Goal: Use online tool/utility: Utilize a website feature to perform a specific function

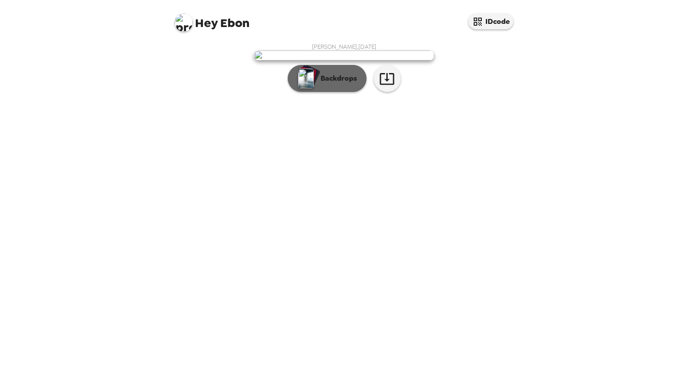
click at [342, 84] on p "Backdrops" at bounding box center [336, 78] width 41 height 11
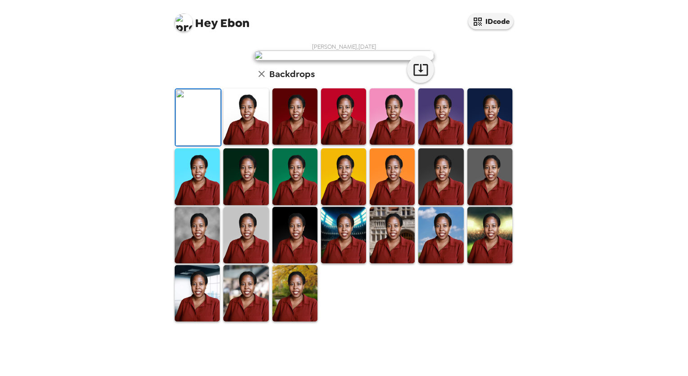
scroll to position [180, 0]
click at [445, 263] on img at bounding box center [440, 235] width 45 height 56
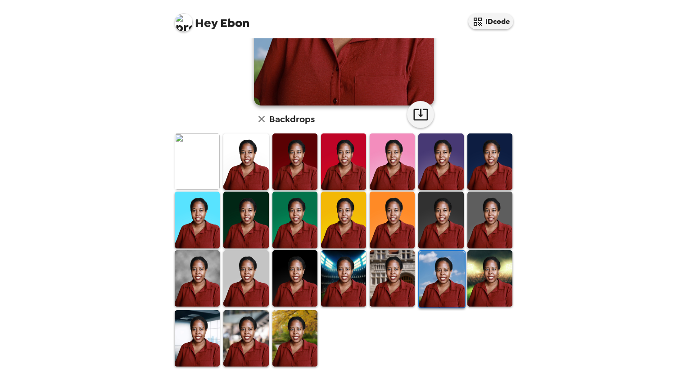
click at [261, 332] on img at bounding box center [245, 338] width 45 height 56
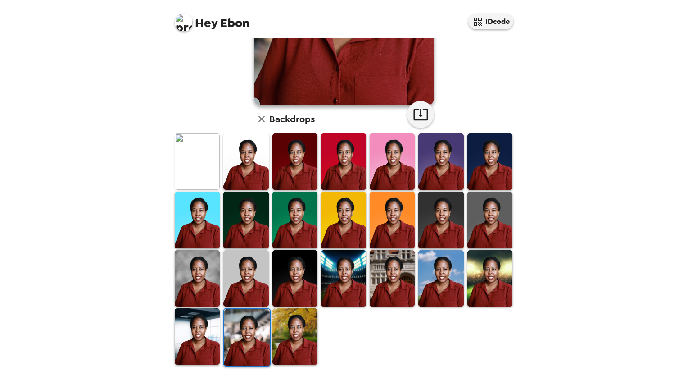
scroll to position [0, 0]
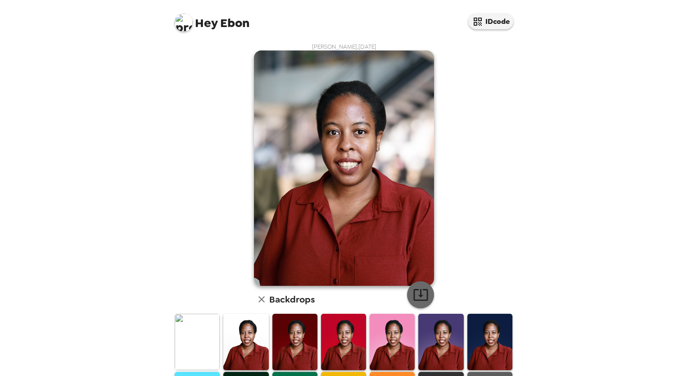
click at [417, 293] on icon "button" at bounding box center [420, 295] width 14 height 12
click at [196, 345] on img at bounding box center [197, 341] width 45 height 56
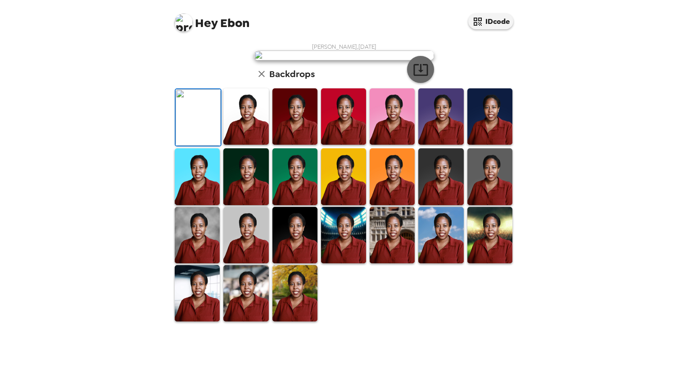
click at [419, 77] on icon "button" at bounding box center [421, 70] width 16 height 16
click at [390, 145] on img at bounding box center [392, 116] width 45 height 56
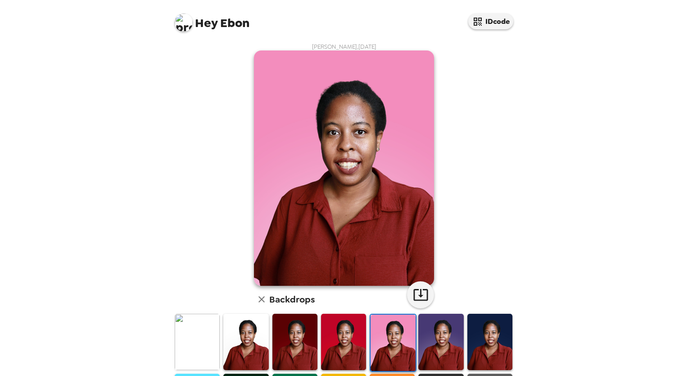
scroll to position [180, 0]
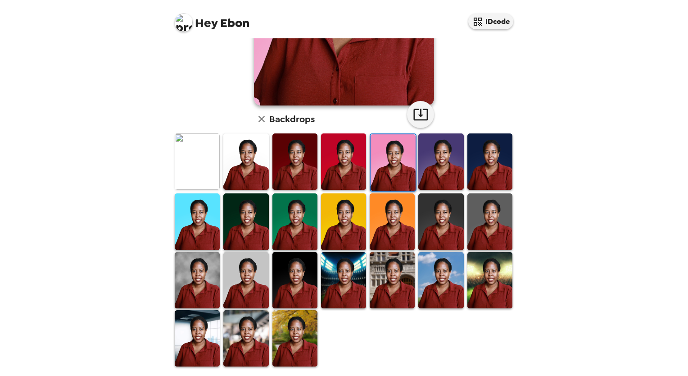
click at [186, 273] on img at bounding box center [197, 280] width 45 height 56
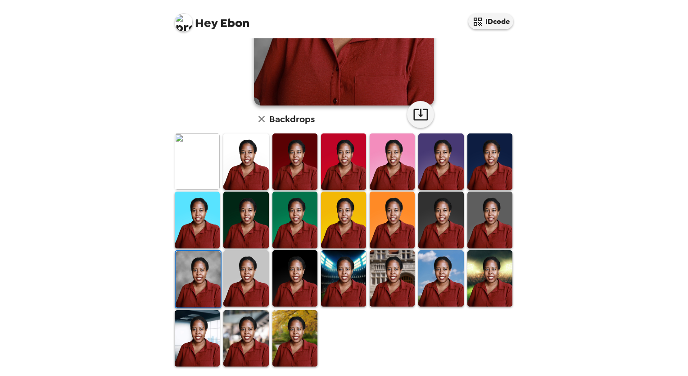
scroll to position [0, 0]
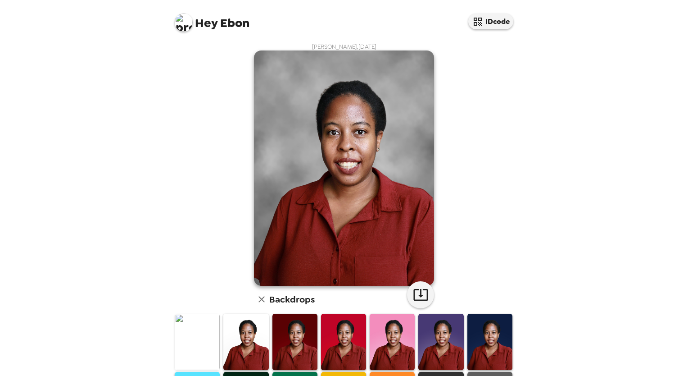
click at [187, 341] on img at bounding box center [197, 341] width 45 height 56
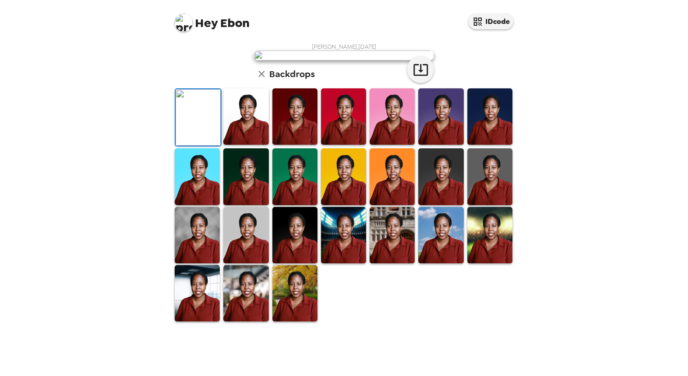
scroll to position [180, 0]
click at [191, 263] on img at bounding box center [197, 235] width 45 height 56
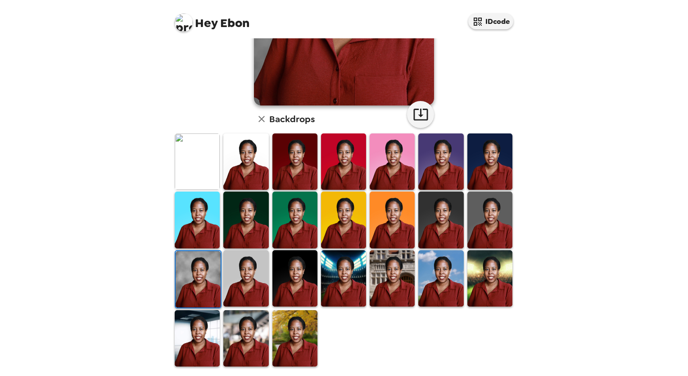
scroll to position [0, 0]
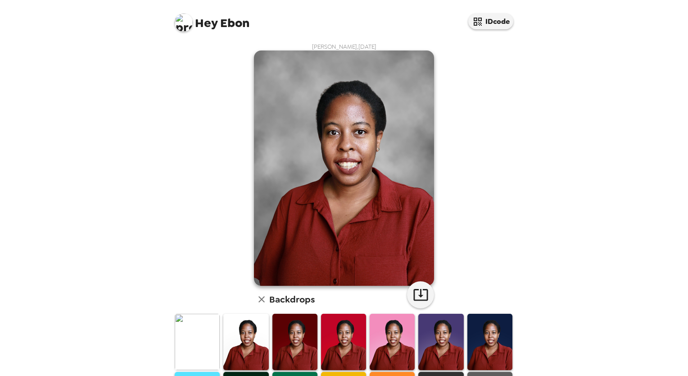
click at [379, 344] on img at bounding box center [392, 341] width 45 height 56
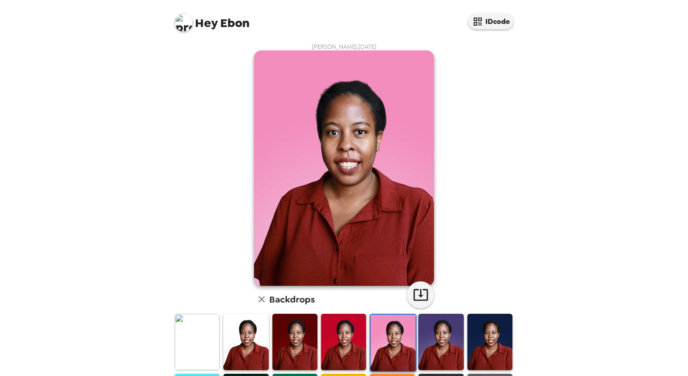
scroll to position [180, 0]
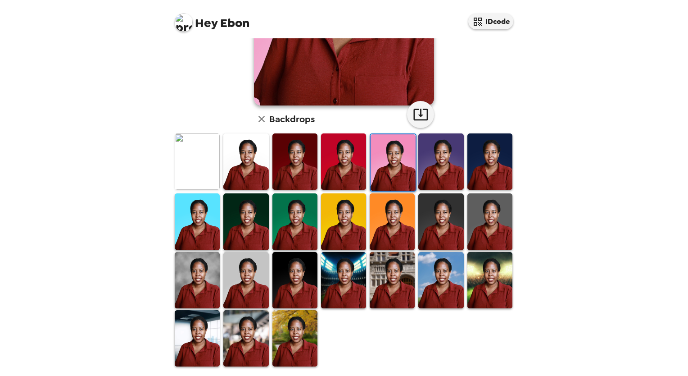
click at [196, 274] on img at bounding box center [197, 280] width 45 height 56
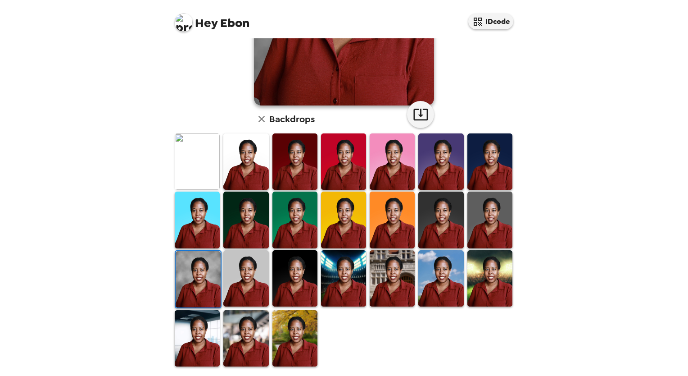
click at [250, 329] on img at bounding box center [245, 338] width 45 height 56
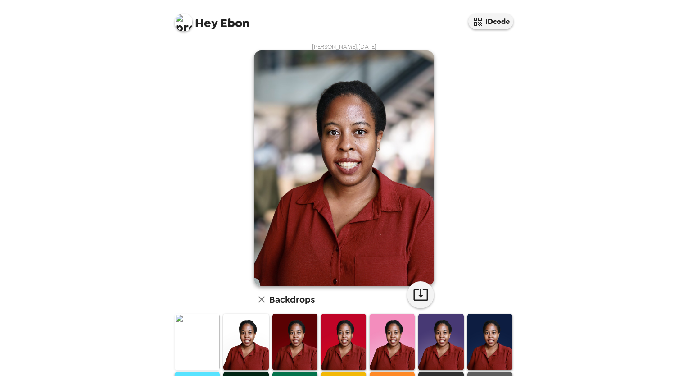
scroll to position [180, 0]
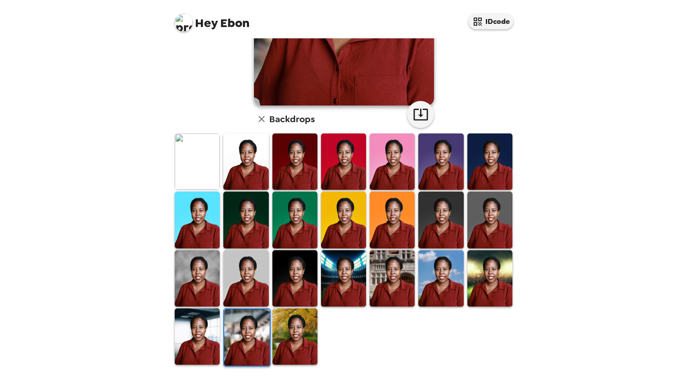
click at [196, 275] on img at bounding box center [197, 278] width 45 height 56
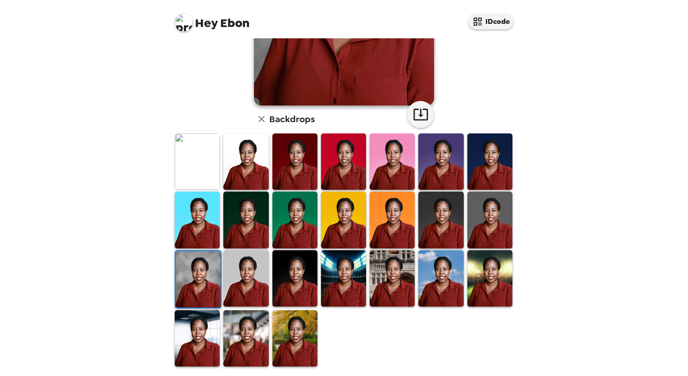
click at [449, 270] on img at bounding box center [440, 278] width 45 height 56
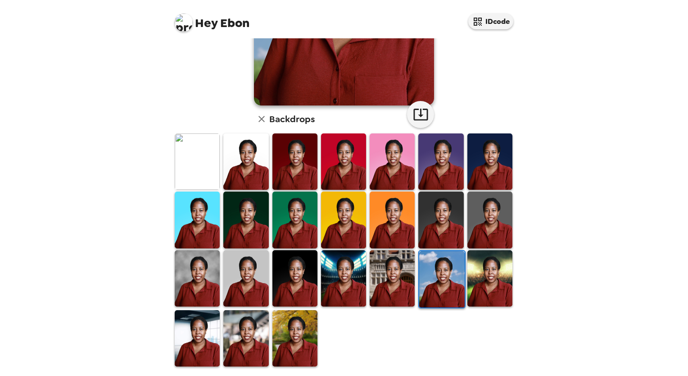
scroll to position [0, 0]
